Goal: Task Accomplishment & Management: Manage account settings

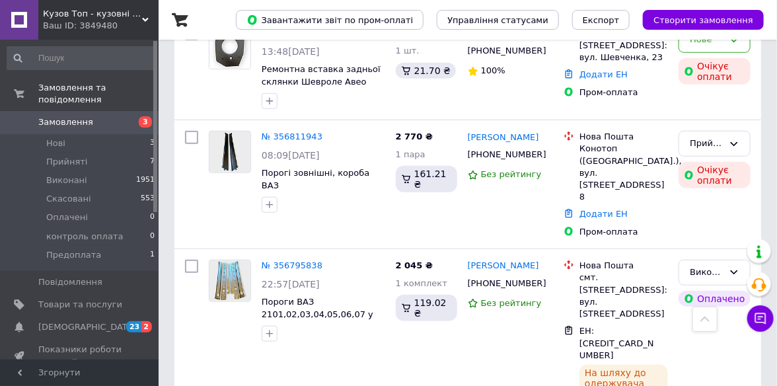
scroll to position [396, 0]
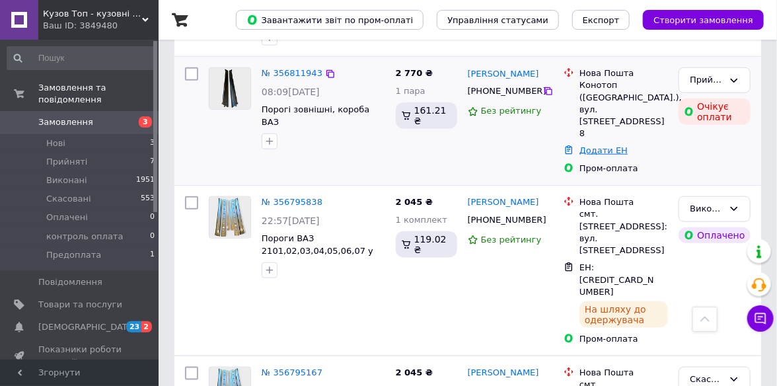
click at [591, 145] on link "Додати ЕН" at bounding box center [603, 150] width 48 height 10
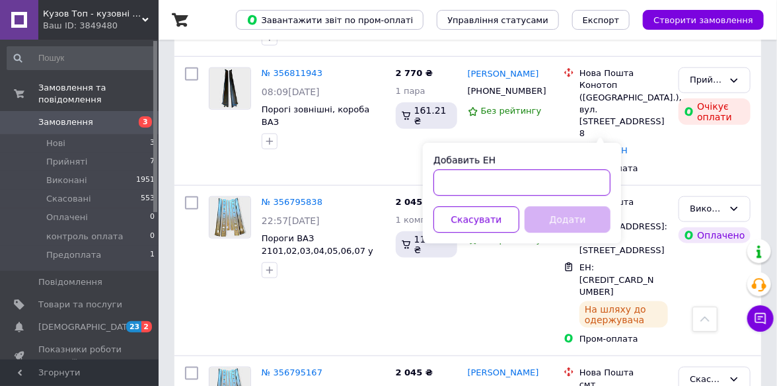
click at [457, 180] on input "Добавить ЕН" at bounding box center [521, 183] width 177 height 26
paste input "59001432784558"
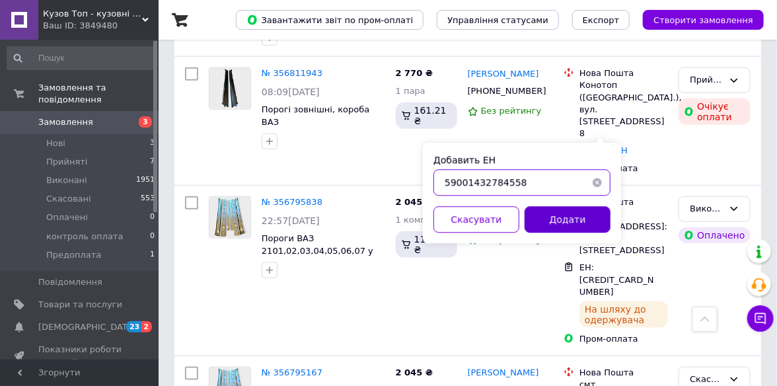
type input "59001432784558"
click at [557, 213] on button "Додати" at bounding box center [567, 220] width 86 height 26
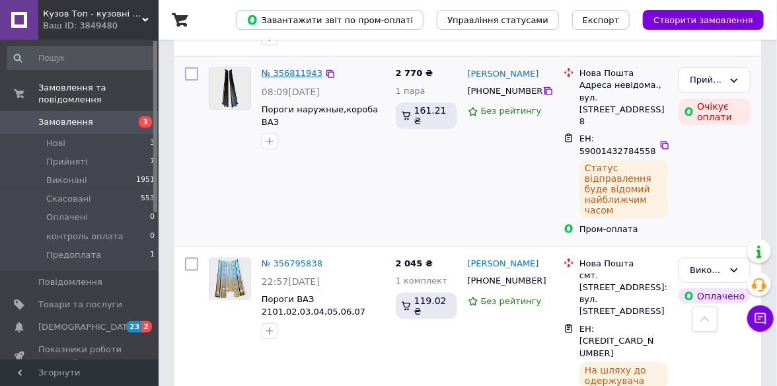
click at [287, 78] on link "№ 356811943" at bounding box center [292, 73] width 61 height 10
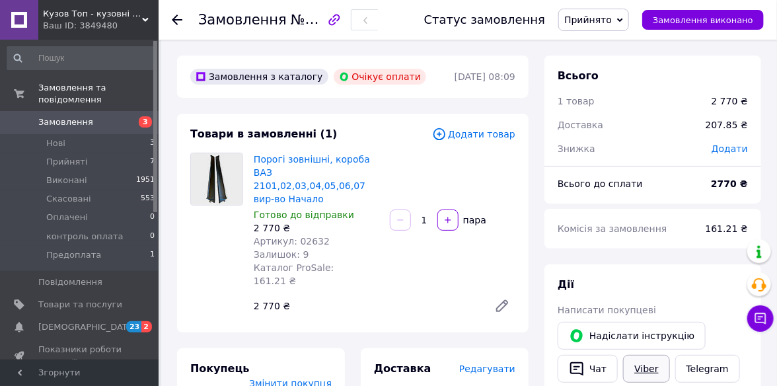
click at [638, 367] on link "Viber" at bounding box center [646, 369] width 46 height 28
click at [178, 16] on icon at bounding box center [177, 20] width 11 height 11
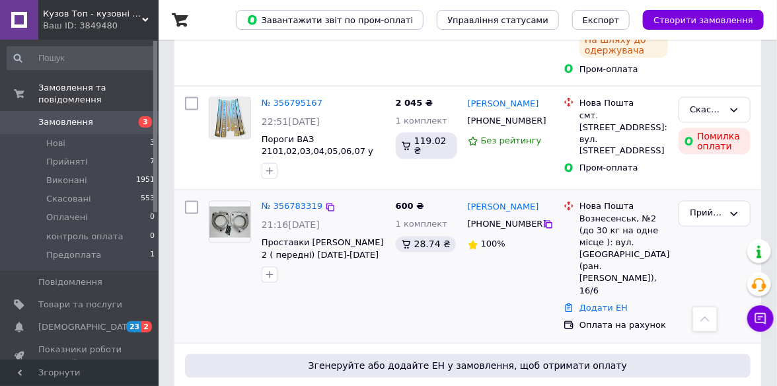
scroll to position [859, 0]
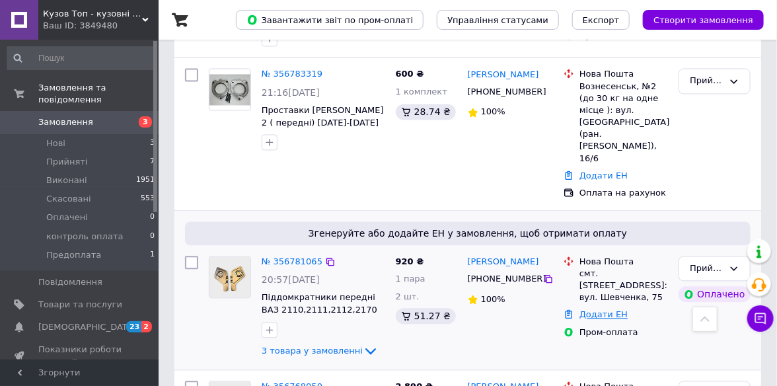
click at [594, 310] on link "Додати ЕН" at bounding box center [603, 315] width 48 height 10
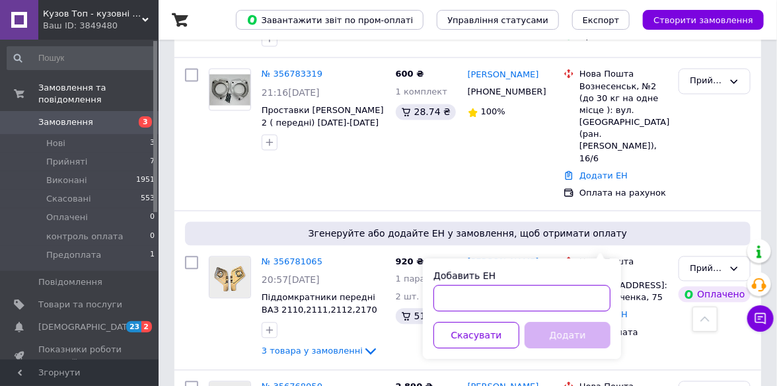
click at [468, 299] on input "Добавить ЕН" at bounding box center [521, 298] width 177 height 26
paste input "[CREDIT_CARD_NUMBER]"
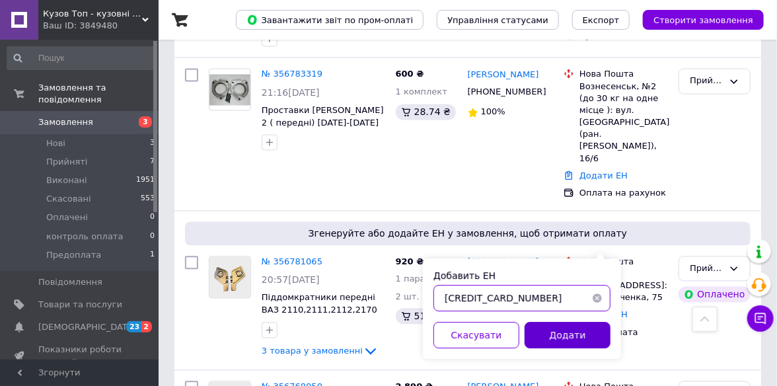
type input "[CREDIT_CARD_NUMBER]"
click at [552, 343] on button "Додати" at bounding box center [567, 335] width 86 height 26
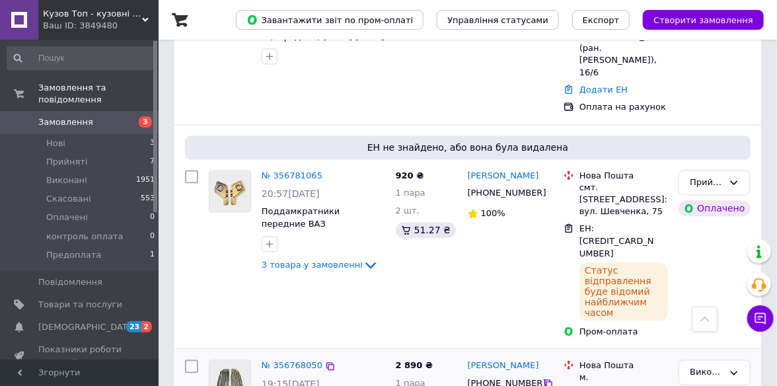
scroll to position [893, 0]
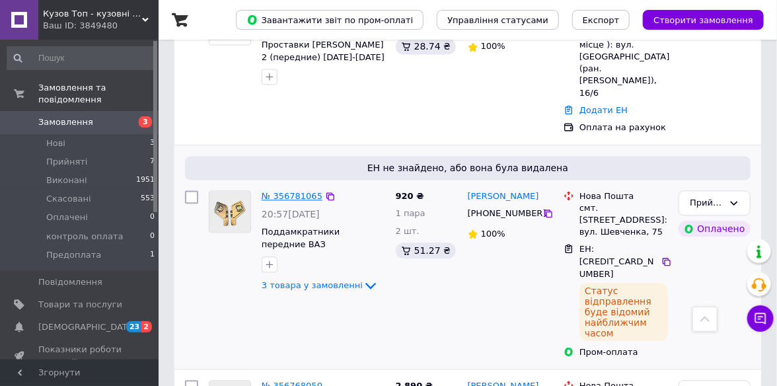
click at [302, 191] on link "№ 356781065" at bounding box center [292, 196] width 61 height 10
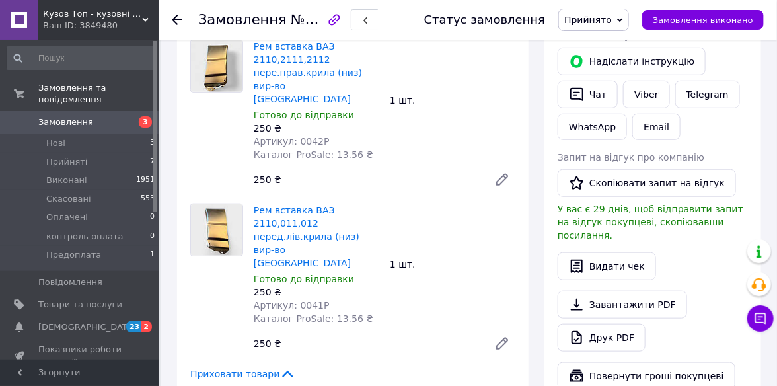
scroll to position [291, 0]
click at [639, 98] on link "Viber" at bounding box center [646, 95] width 46 height 28
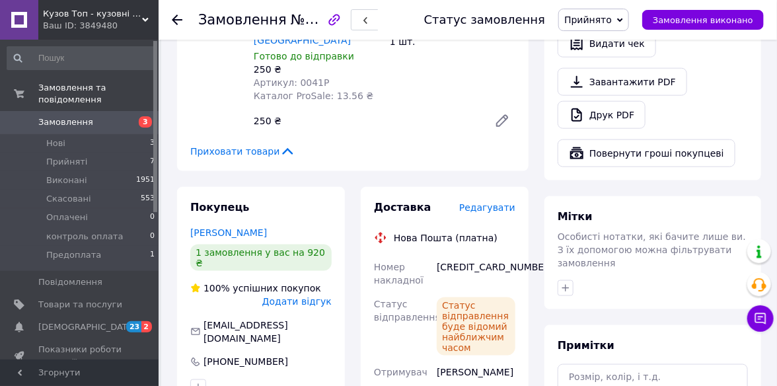
scroll to position [555, 0]
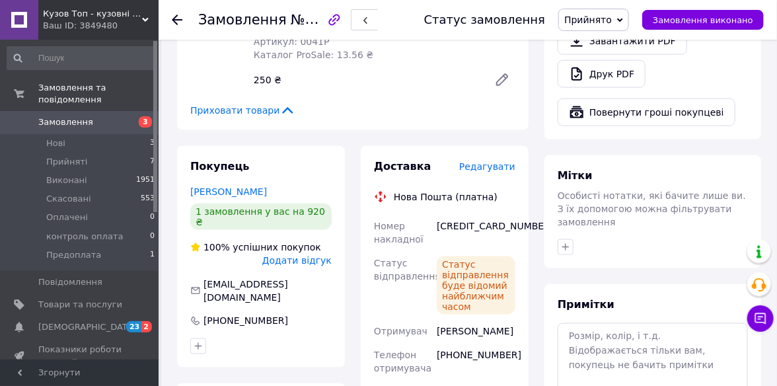
click at [178, 19] on use at bounding box center [177, 20] width 11 height 11
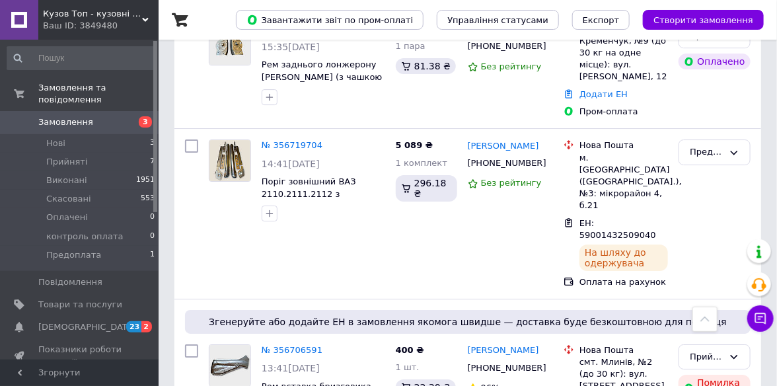
scroll to position [1519, 0]
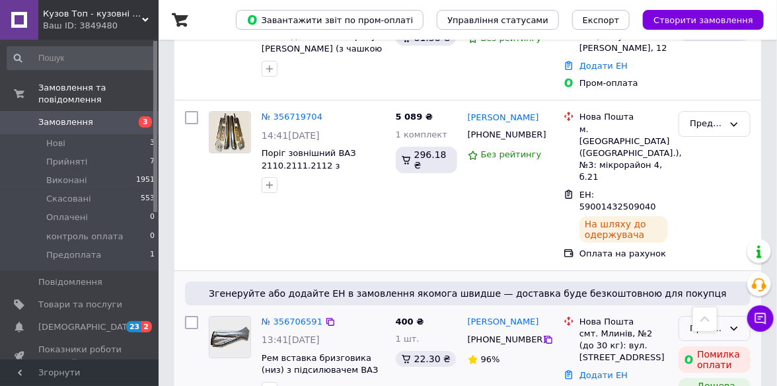
click at [739, 323] on icon at bounding box center [733, 328] width 11 height 11
click at [726, 368] on li "Скасовано" at bounding box center [714, 380] width 71 height 24
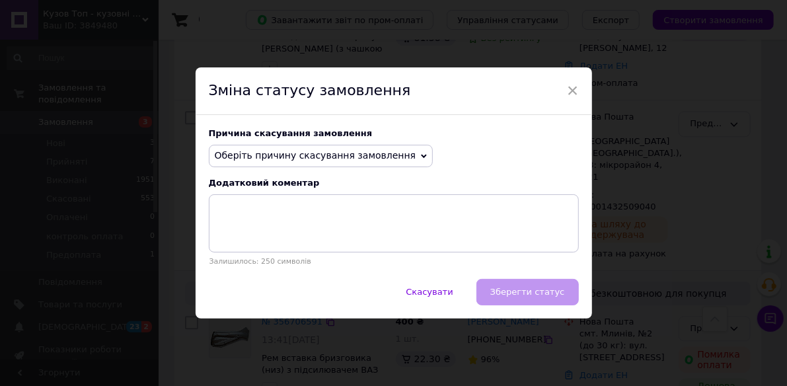
click at [421, 158] on icon at bounding box center [424, 156] width 6 height 6
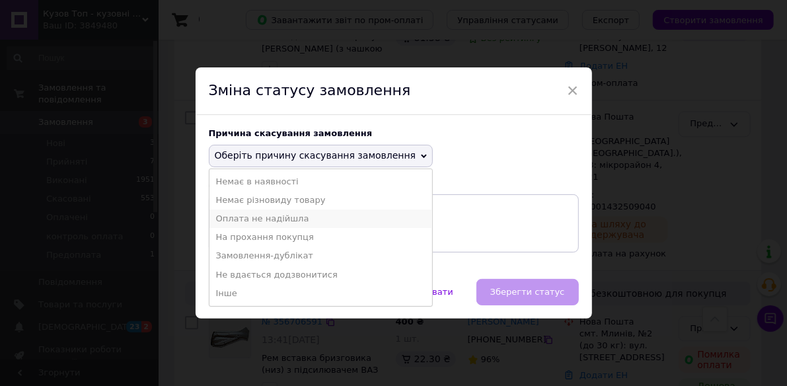
click at [287, 222] on li "Оплата не надійшла" at bounding box center [320, 218] width 223 height 18
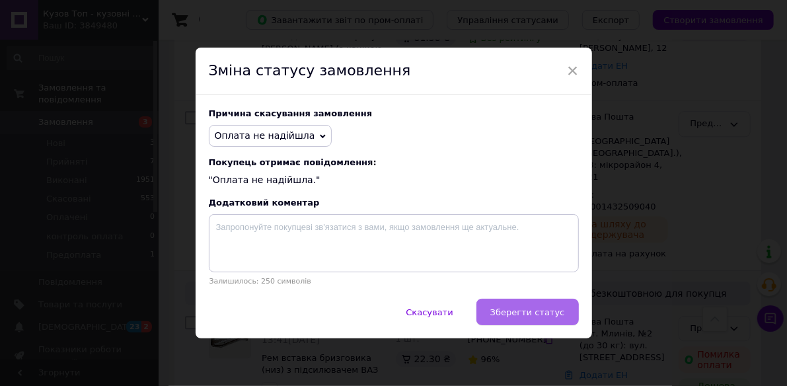
click at [520, 312] on span "Зберегти статус" at bounding box center [527, 312] width 75 height 10
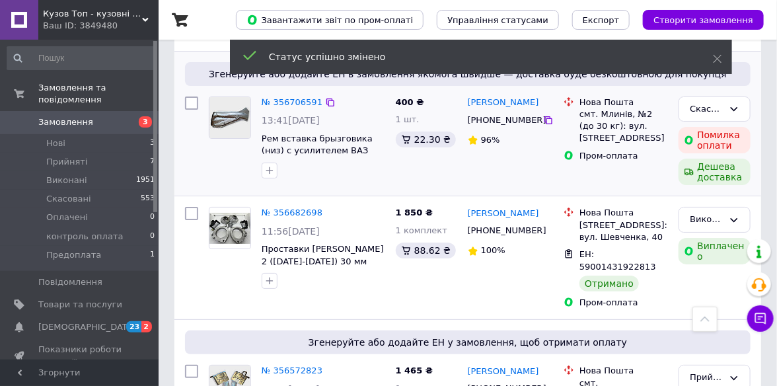
scroll to position [1717, 0]
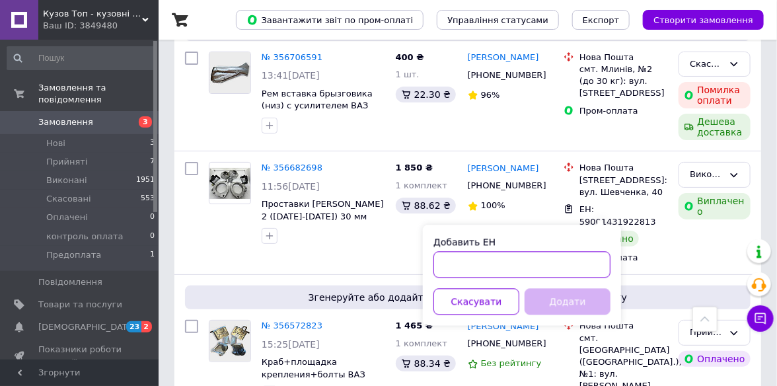
click at [463, 261] on input "Добавить ЕН" at bounding box center [521, 265] width 177 height 26
paste input "59001432780481"
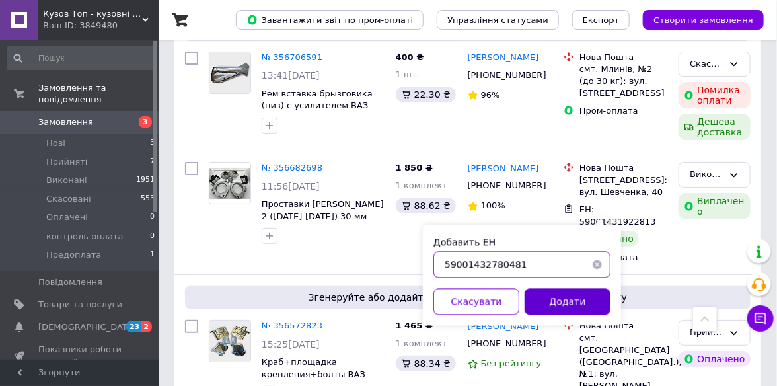
type input "59001432780481"
click at [559, 307] on button "Додати" at bounding box center [567, 302] width 86 height 26
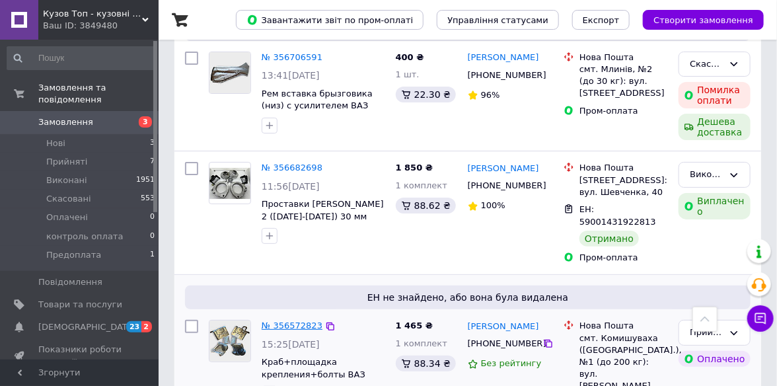
click at [276, 320] on link "№ 356572823" at bounding box center [292, 325] width 61 height 10
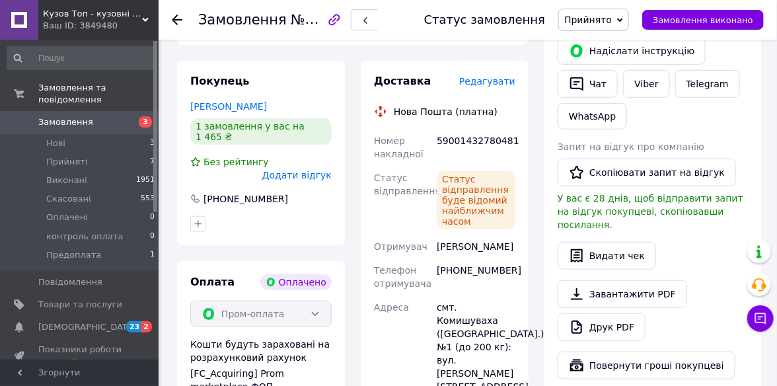
scroll to position [220, 0]
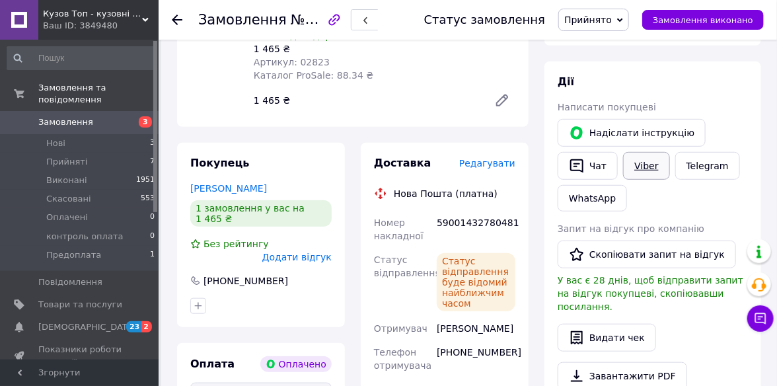
click at [645, 166] on link "Viber" at bounding box center [646, 166] width 46 height 28
click at [177, 17] on icon at bounding box center [177, 20] width 11 height 11
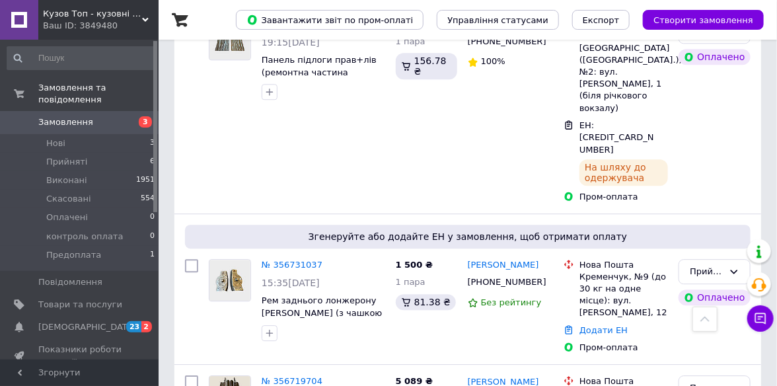
scroll to position [1189, 0]
click at [586, 325] on link "Додати ЕН" at bounding box center [603, 330] width 48 height 10
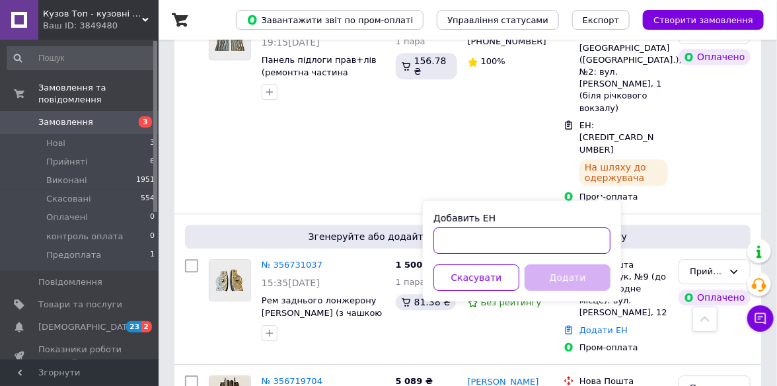
click at [457, 250] on input "Добавить ЕН" at bounding box center [521, 240] width 177 height 26
paste input "[CREDIT_CARD_NUMBER]"
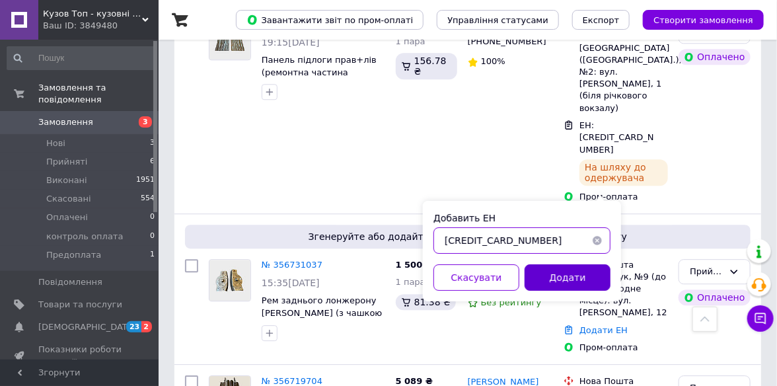
type input "[CREDIT_CARD_NUMBER]"
click at [546, 269] on button "Додати" at bounding box center [567, 277] width 86 height 26
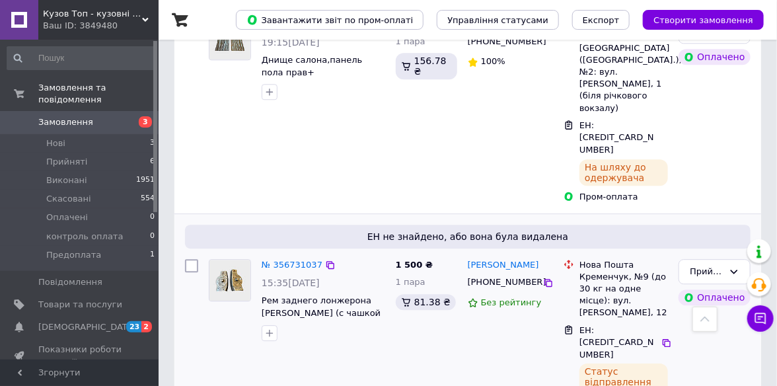
click at [293, 258] on div "№ 356731037" at bounding box center [291, 265] width 63 height 15
click at [294, 260] on link "№ 356731037" at bounding box center [292, 265] width 61 height 10
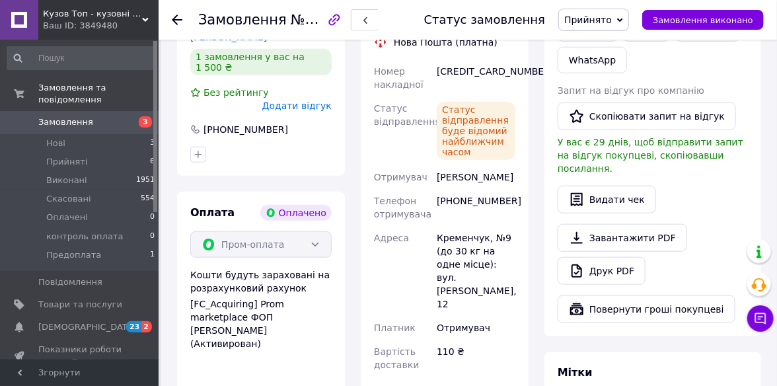
scroll to position [286, 0]
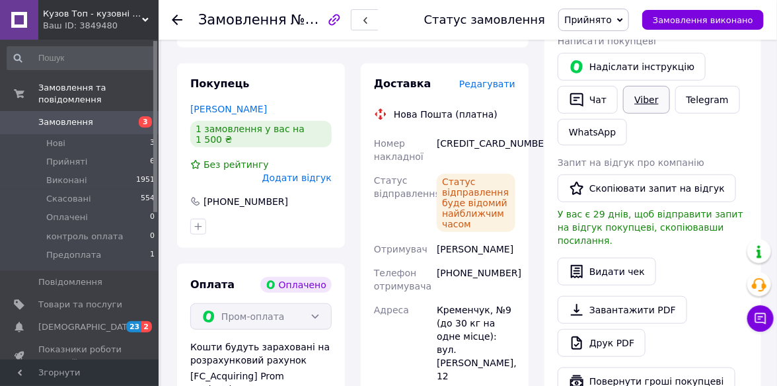
click at [645, 105] on link "Viber" at bounding box center [646, 100] width 46 height 28
click at [180, 15] on icon at bounding box center [177, 20] width 11 height 11
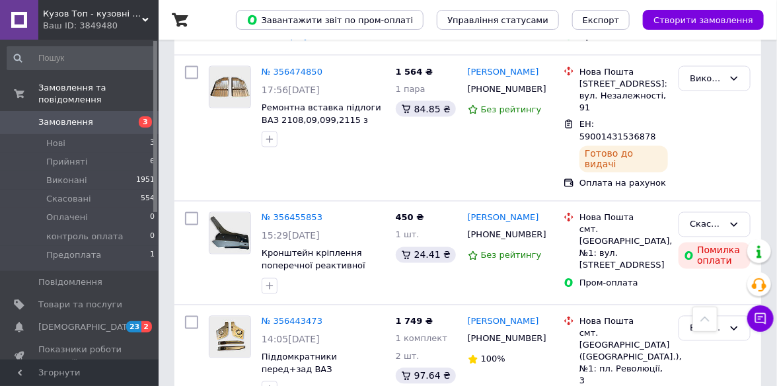
scroll to position [2510, 0]
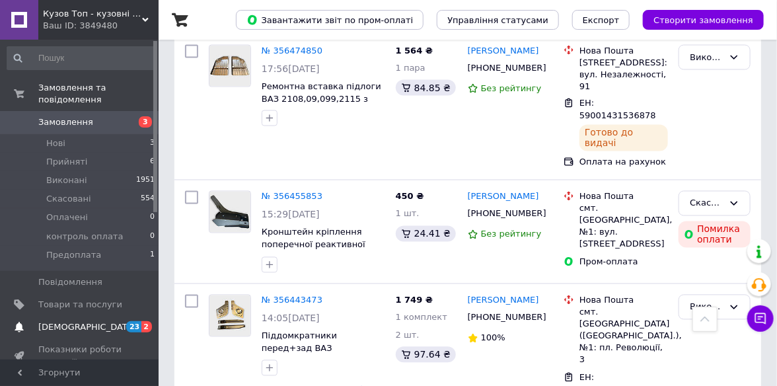
click at [54, 321] on span "[DEMOGRAPHIC_DATA]" at bounding box center [87, 327] width 98 height 12
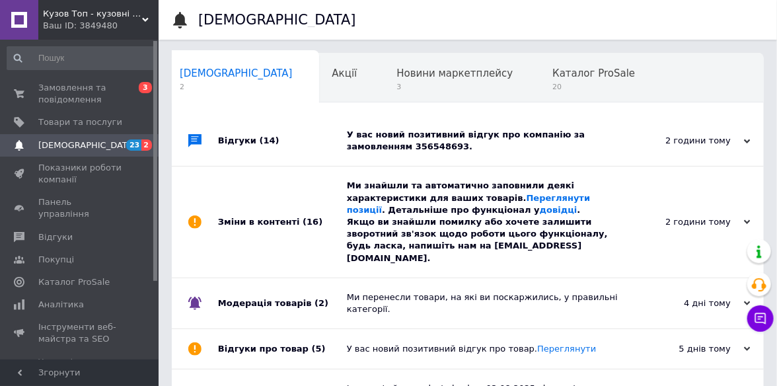
scroll to position [0, 6]
click at [483, 130] on div "У вас новий позитивний відгук про компанію за замовленням 356548693." at bounding box center [482, 141] width 271 height 24
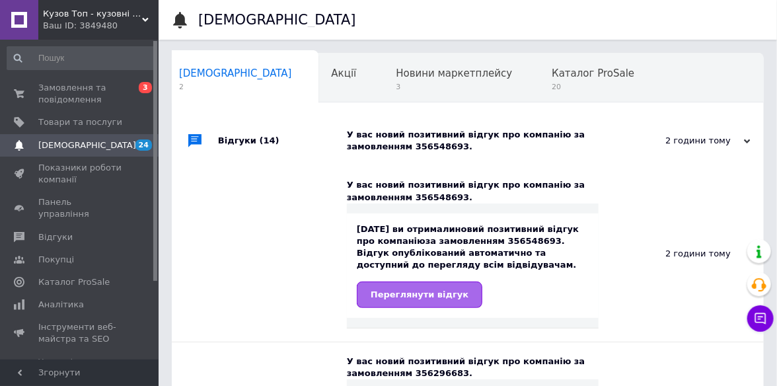
click at [413, 293] on span "Переглянути відгук" at bounding box center [419, 294] width 98 height 10
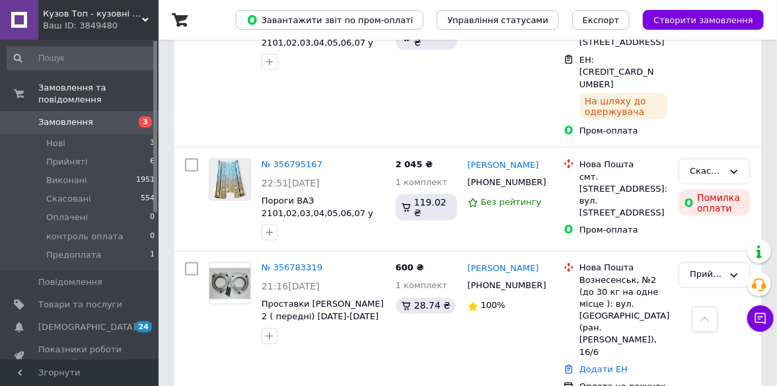
scroll to position [594, 0]
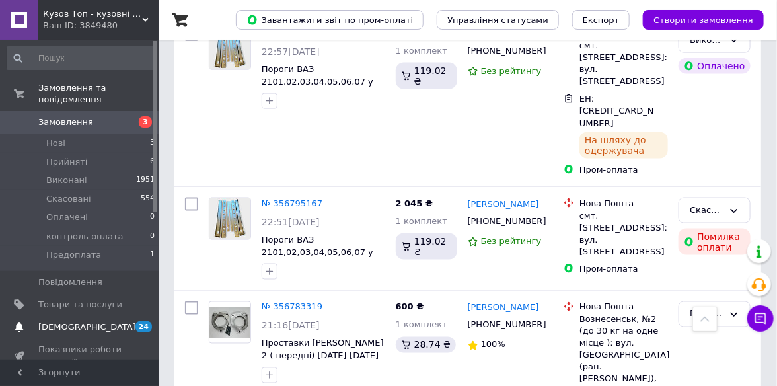
click at [50, 321] on span "[DEMOGRAPHIC_DATA]" at bounding box center [87, 327] width 98 height 12
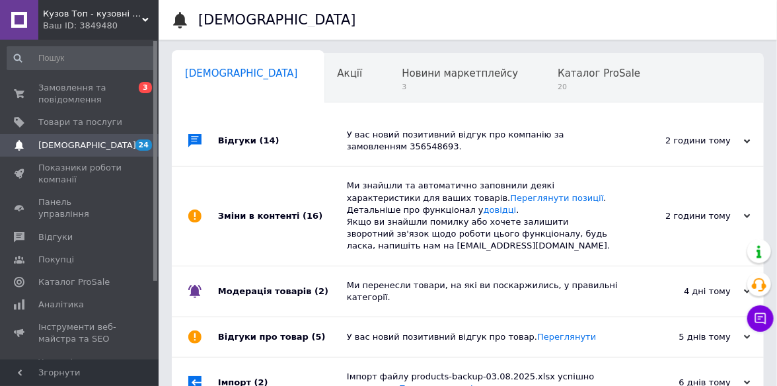
scroll to position [0, 6]
click at [536, 137] on div "У вас новий позитивний відгук про компанію за замовленням 356548693." at bounding box center [482, 141] width 271 height 24
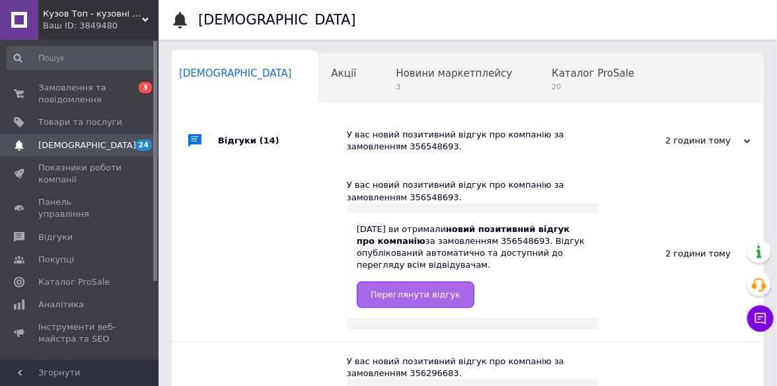
click at [435, 285] on link "Переглянути відгук" at bounding box center [416, 294] width 118 height 26
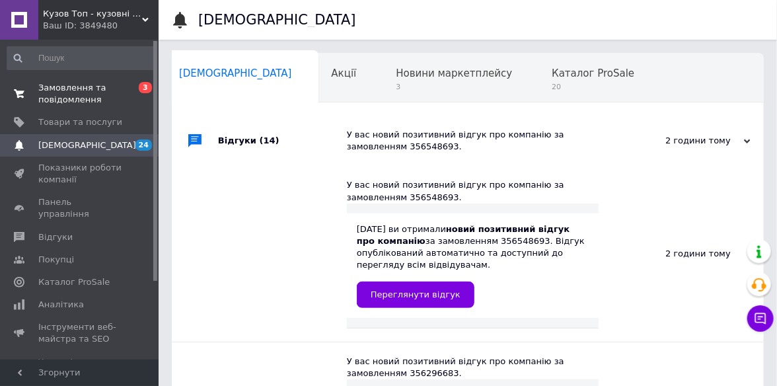
click at [65, 101] on span "Замовлення та повідомлення" at bounding box center [80, 94] width 84 height 24
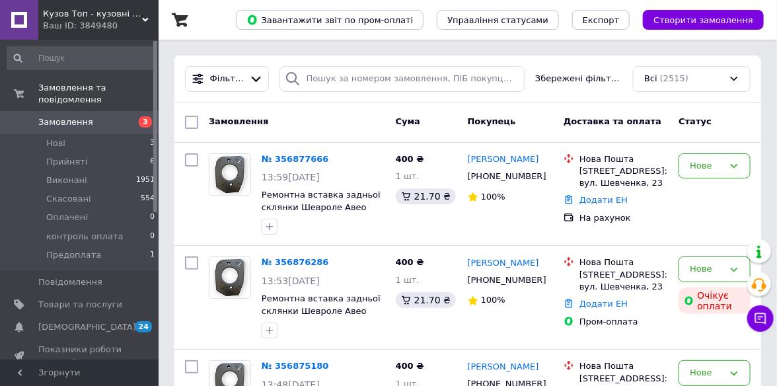
click at [144, 18] on use at bounding box center [145, 20] width 7 height 4
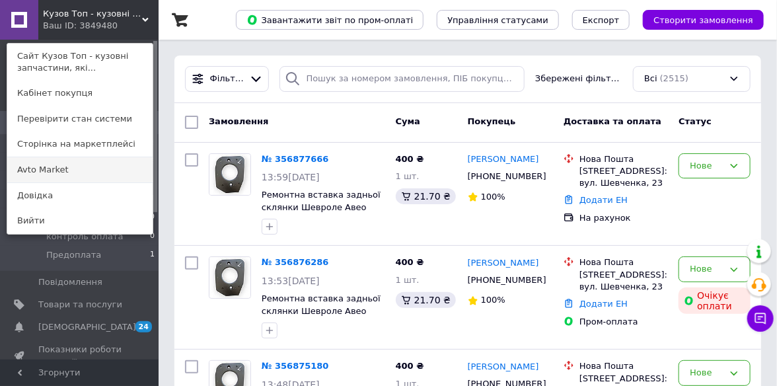
click at [15, 167] on link "Avto Market" at bounding box center [79, 169] width 145 height 25
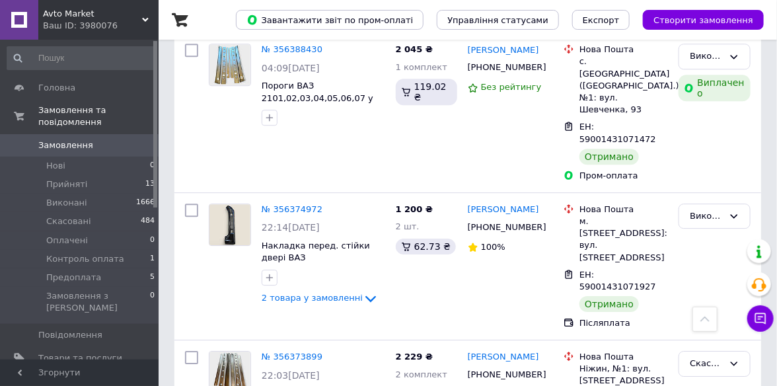
scroll to position [4821, 0]
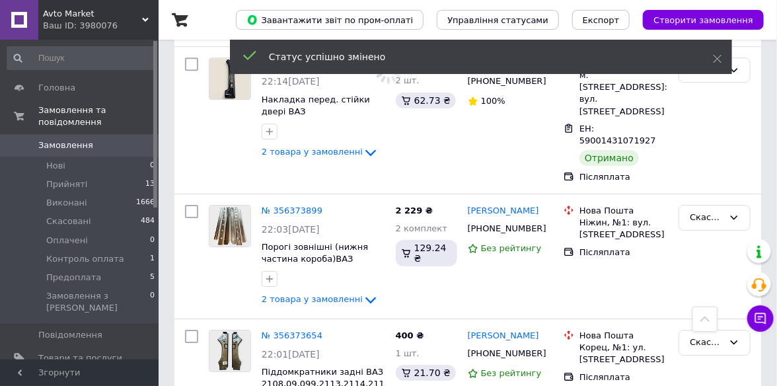
scroll to position [4953, 0]
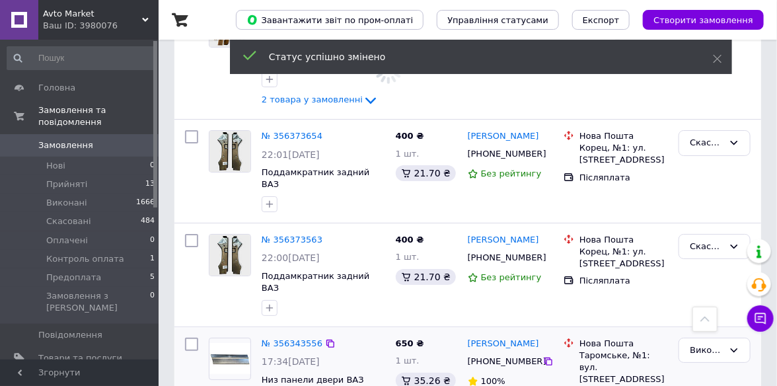
scroll to position [5151, 0]
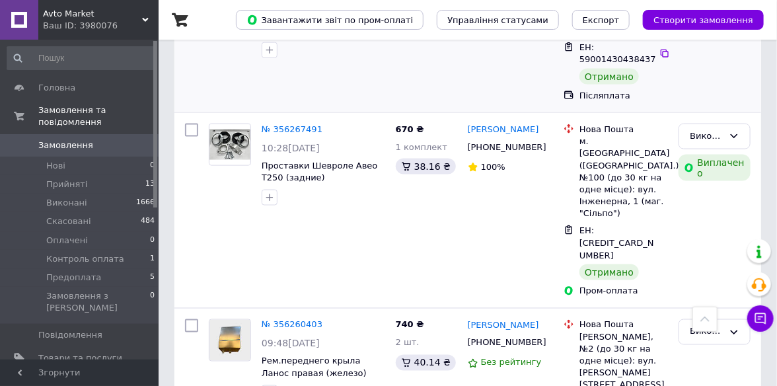
scroll to position [5878, 0]
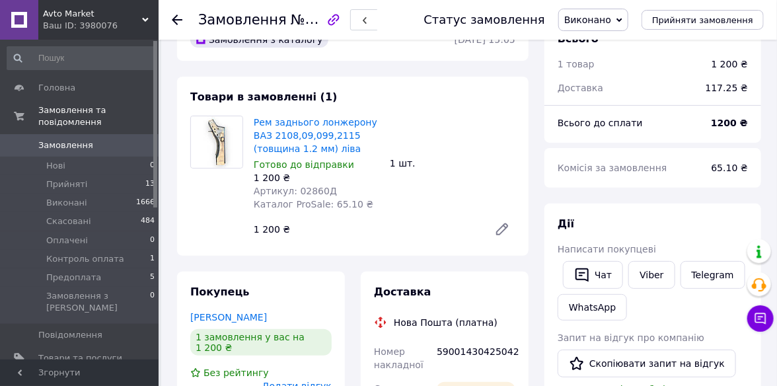
scroll to position [66, 0]
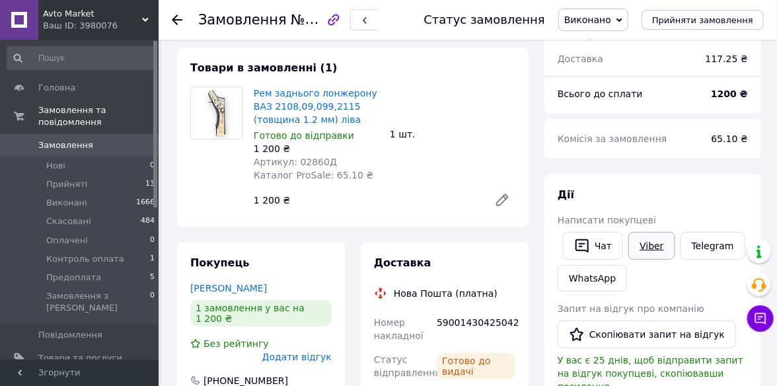
click at [633, 249] on link "Viber" at bounding box center [651, 246] width 46 height 28
click at [179, 17] on icon at bounding box center [177, 20] width 11 height 11
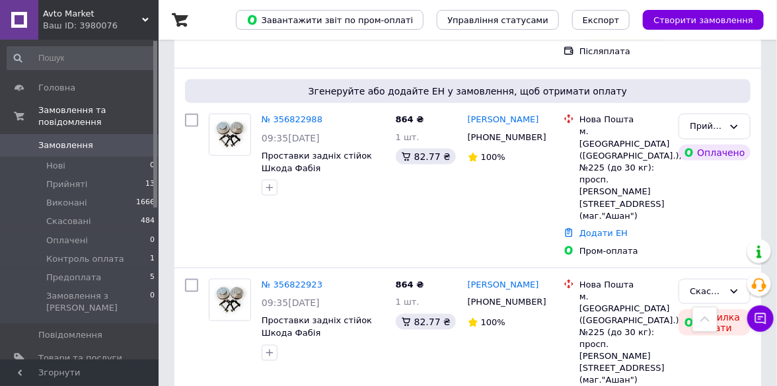
scroll to position [528, 0]
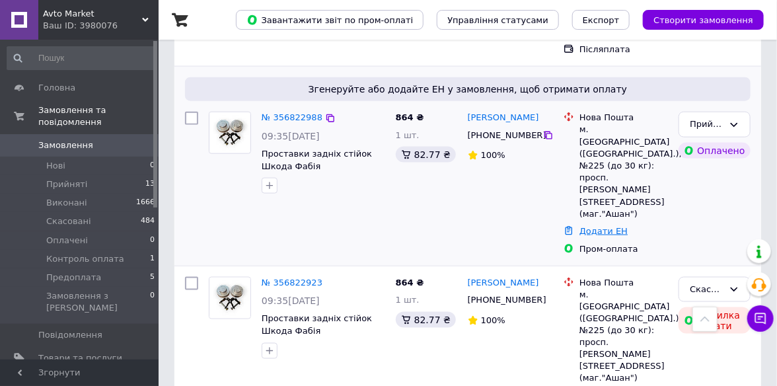
click at [608, 226] on link "Додати ЕН" at bounding box center [603, 231] width 48 height 10
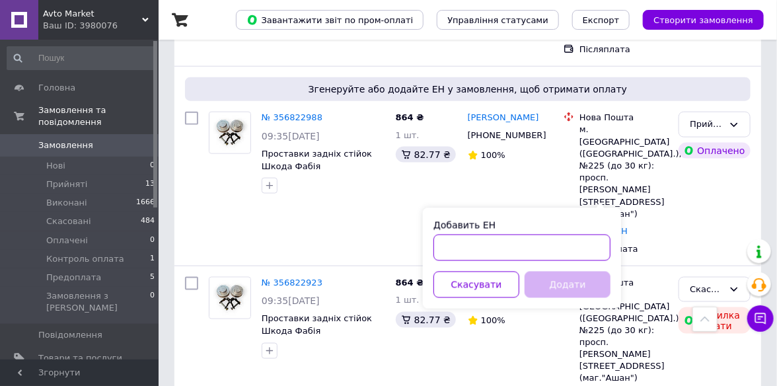
click at [468, 247] on input "Добавить ЕН" at bounding box center [521, 247] width 177 height 26
paste input "59001432833583"
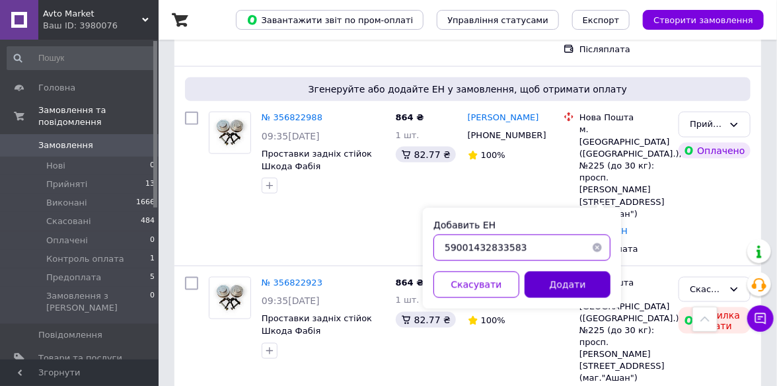
type input "59001432833583"
click at [556, 285] on button "Додати" at bounding box center [567, 284] width 86 height 26
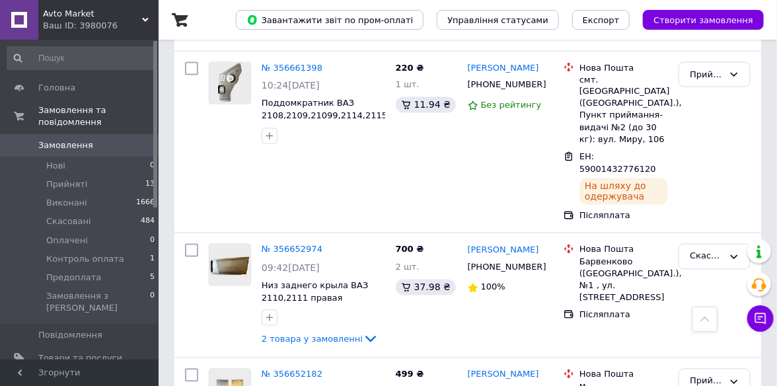
scroll to position [2575, 0]
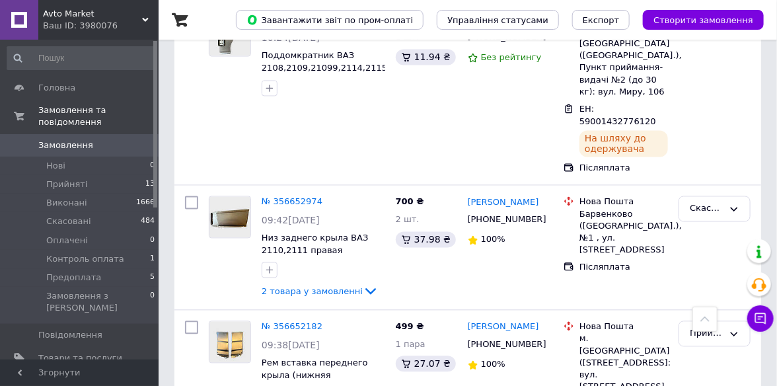
click at [154, 15] on div "Avto Market Ваш ID: 3980076" at bounding box center [98, 20] width 120 height 40
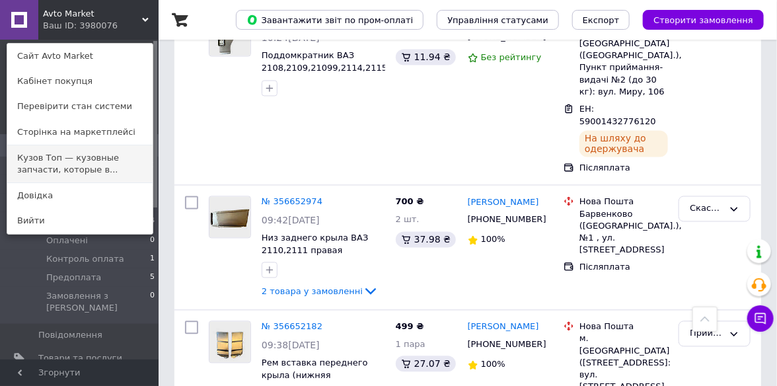
click at [102, 170] on link "Кузов Топ — кузовные запчасти, которые в..." at bounding box center [79, 163] width 145 height 37
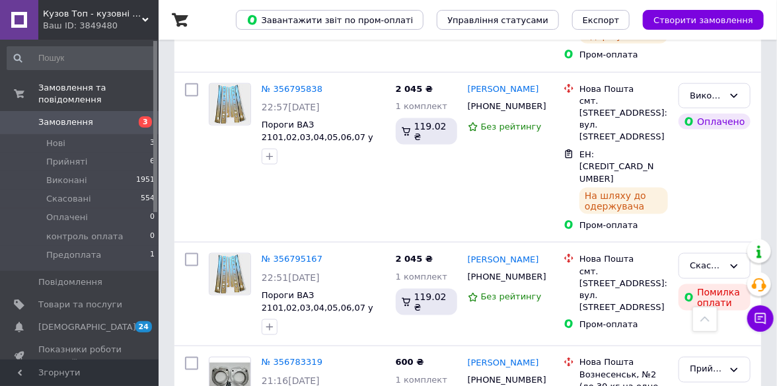
scroll to position [660, 0]
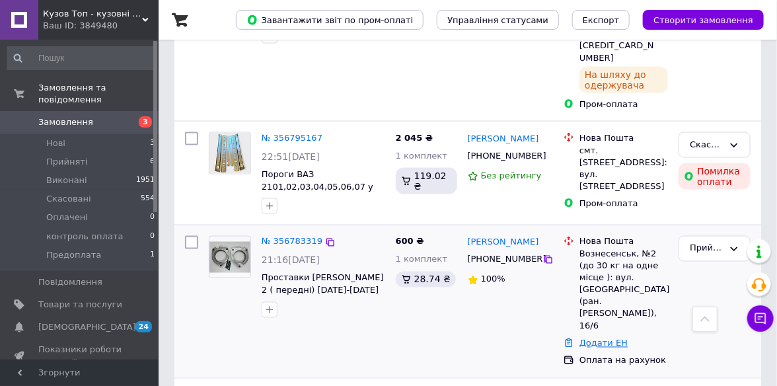
click at [607, 338] on link "Додати ЕН" at bounding box center [603, 343] width 48 height 10
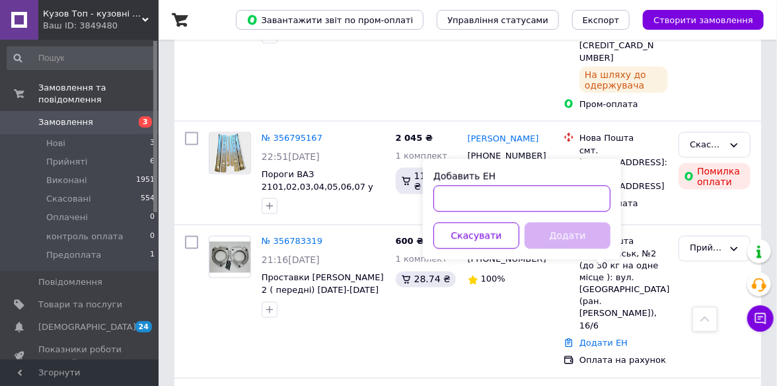
click at [468, 197] on input "Добавить ЕН" at bounding box center [521, 199] width 177 height 26
paste input "59001432775368"
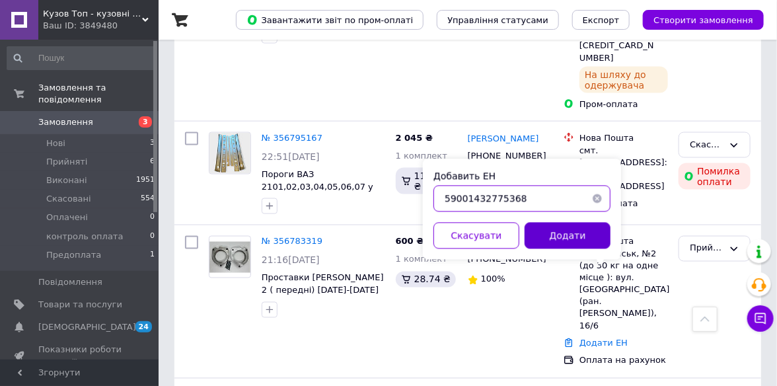
type input "59001432775368"
click at [555, 232] on button "Додати" at bounding box center [567, 236] width 86 height 26
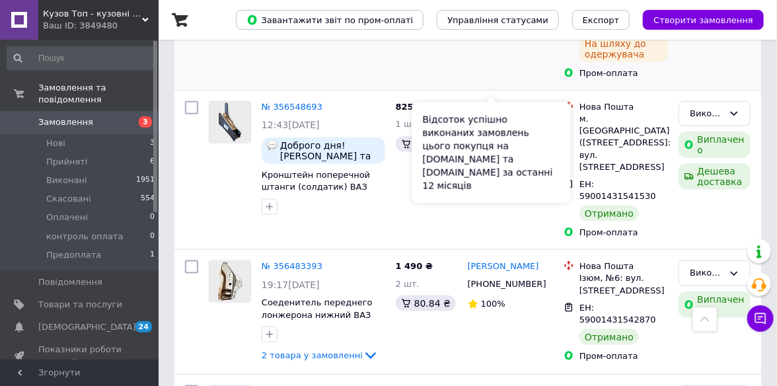
scroll to position [2179, 0]
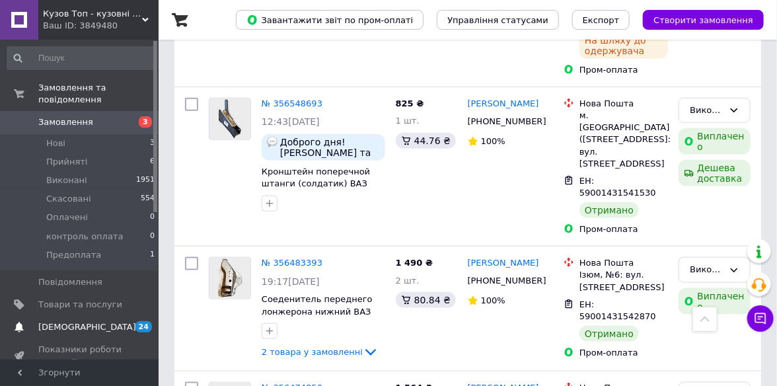
click at [77, 321] on span "[DEMOGRAPHIC_DATA]" at bounding box center [87, 327] width 98 height 12
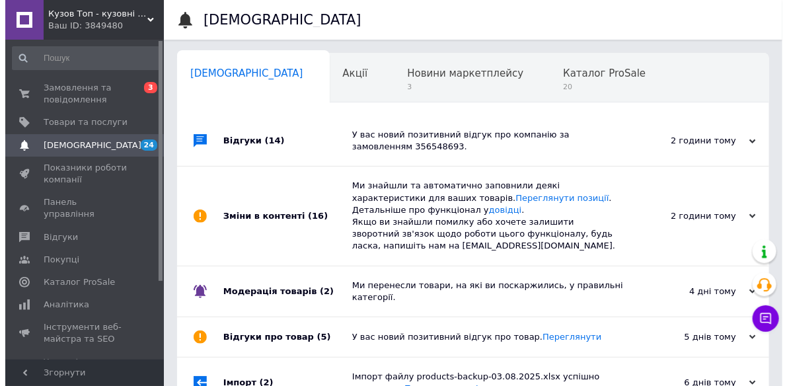
scroll to position [0, 6]
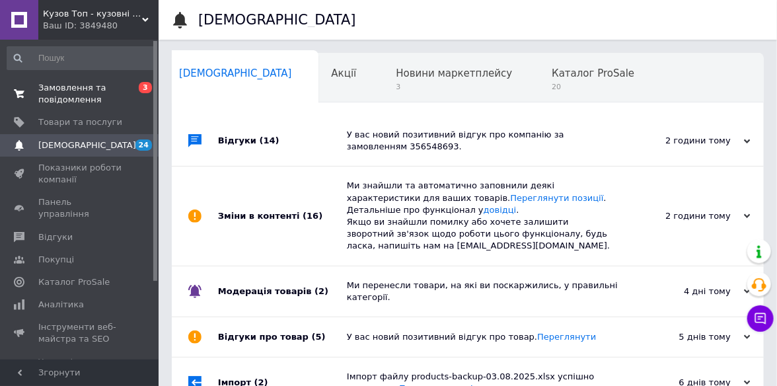
click at [38, 89] on span "Замовлення та повідомлення" at bounding box center [80, 94] width 84 height 24
